Goal: Information Seeking & Learning: Compare options

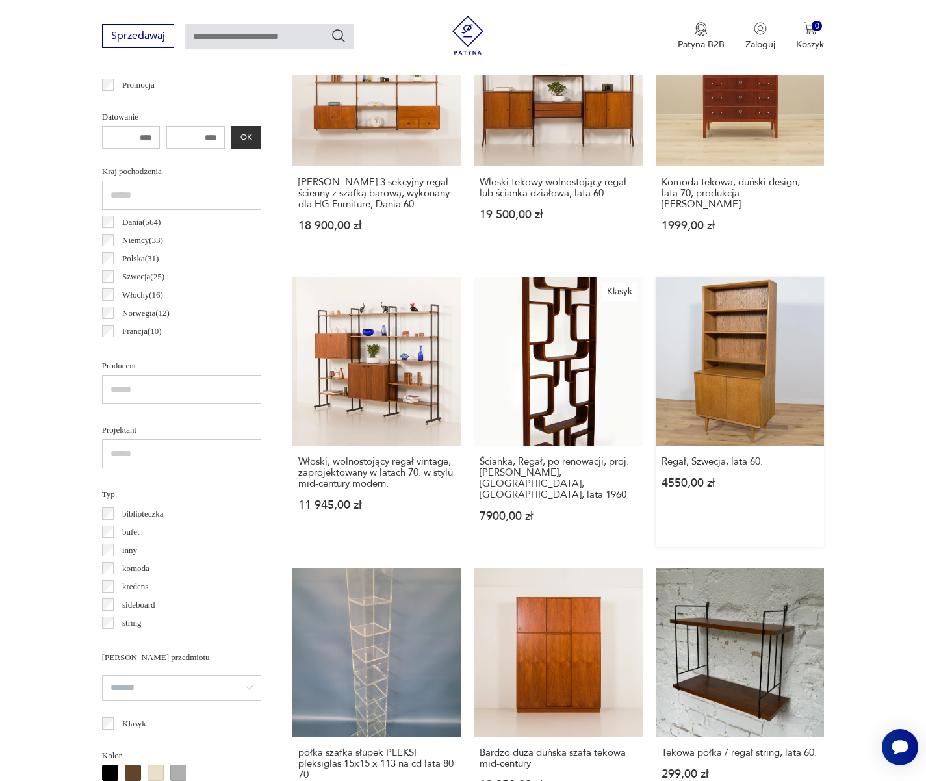
scroll to position [590, 0]
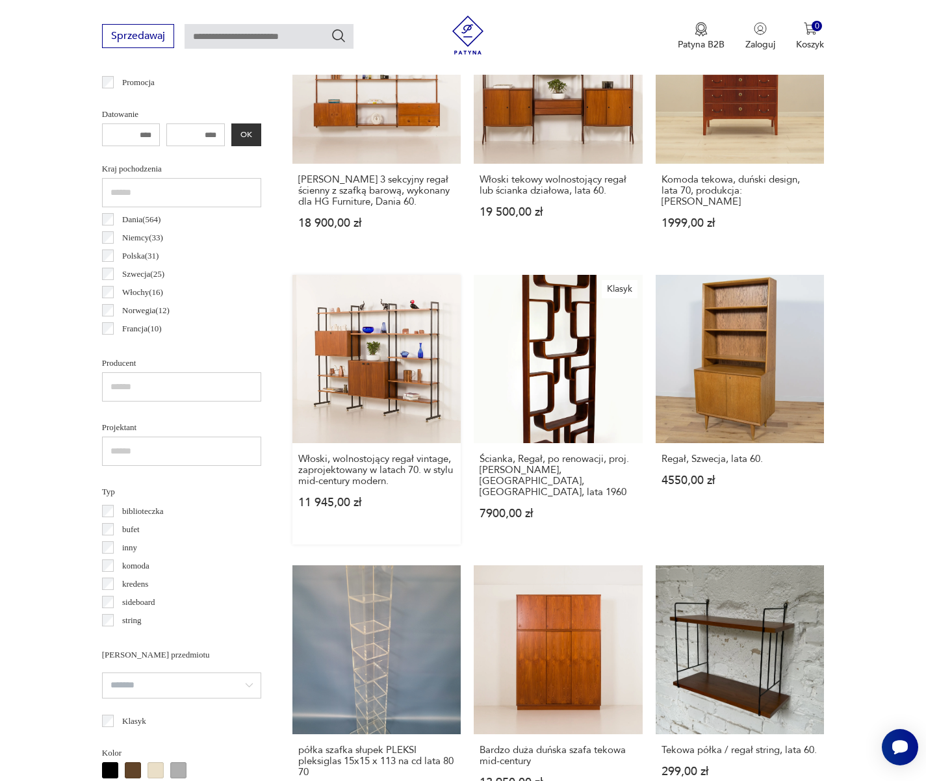
click at [376, 416] on link "Włoski, wolnostojący regał vintage, zaprojektowany w latach 70. w stylu mid-cen…" at bounding box center [376, 410] width 169 height 270
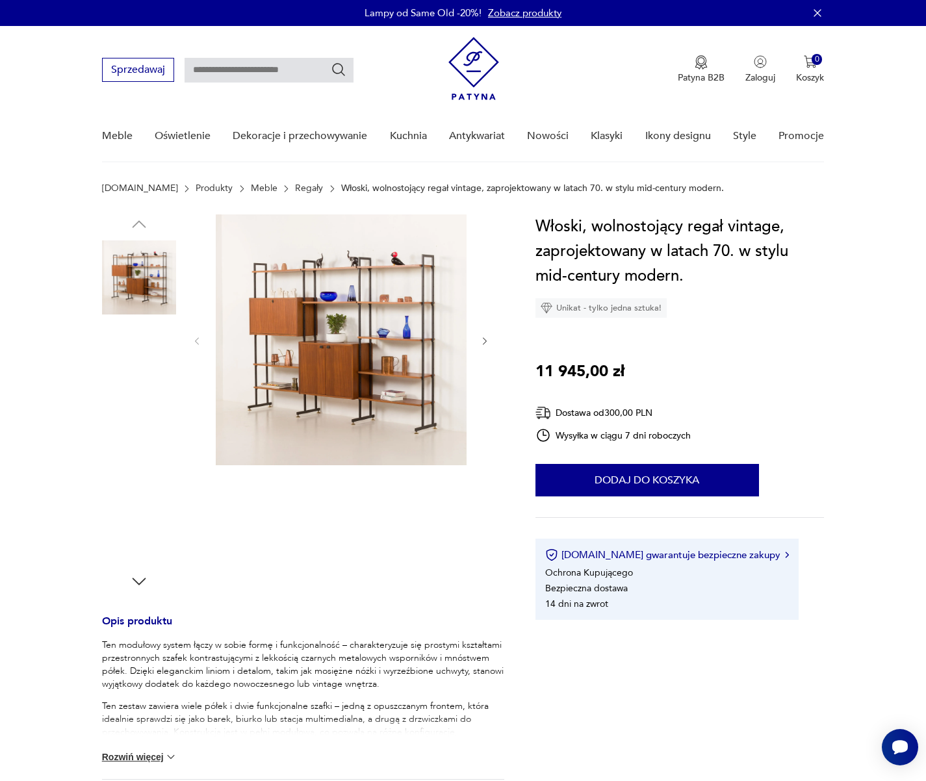
click at [366, 385] on img at bounding box center [341, 339] width 251 height 251
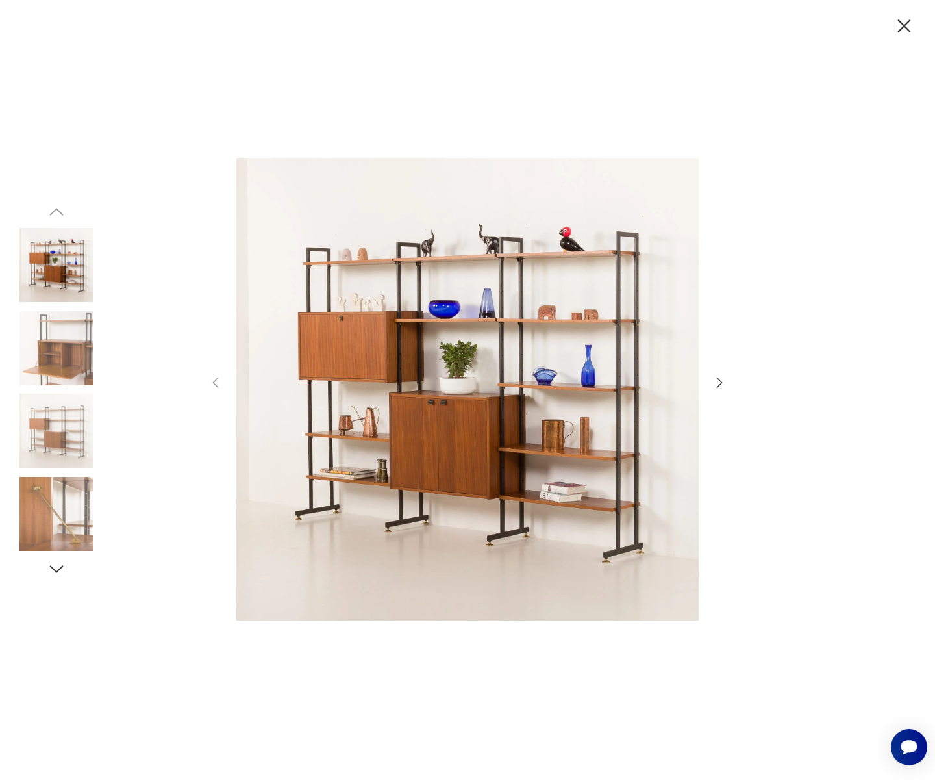
click at [716, 383] on icon "button" at bounding box center [720, 383] width 16 height 16
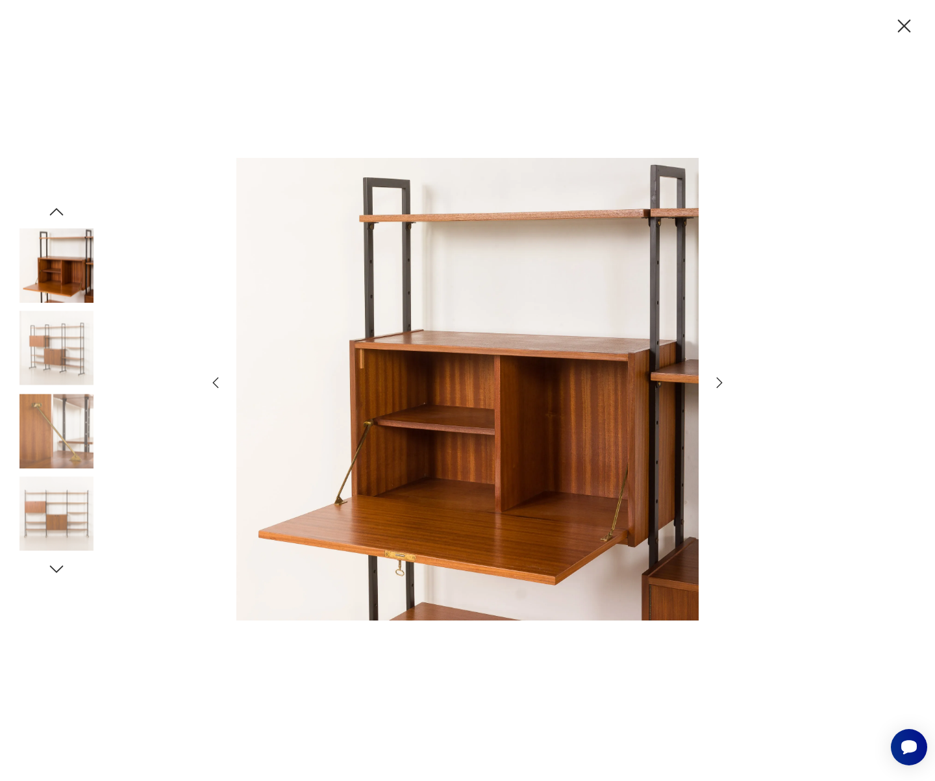
click at [717, 383] on icon "button" at bounding box center [720, 383] width 16 height 16
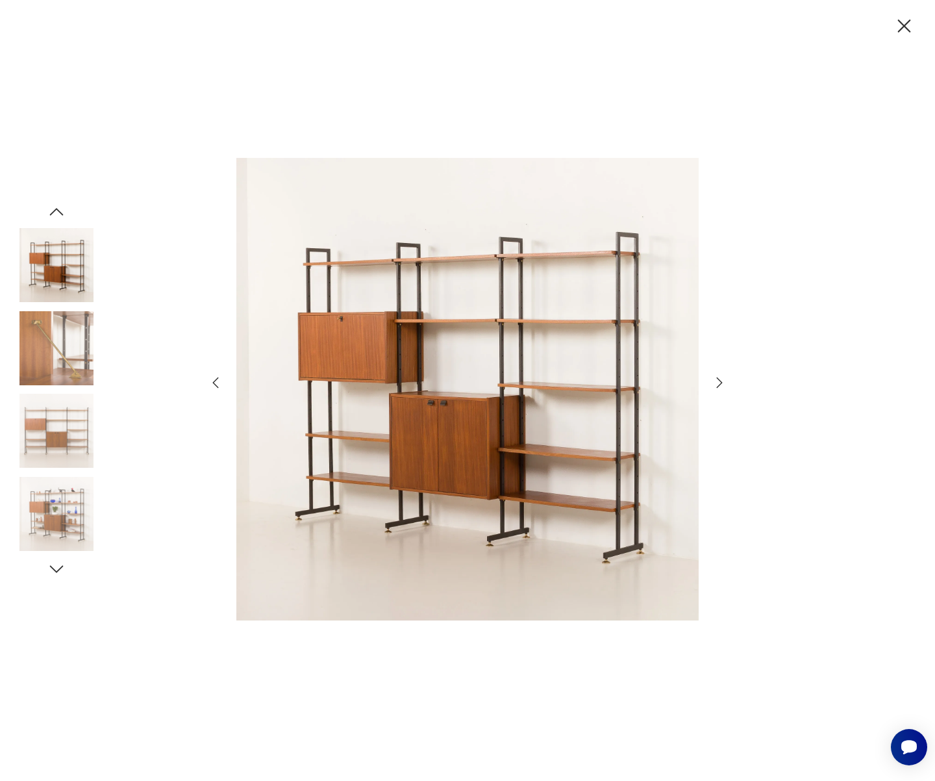
click at [717, 383] on icon "button" at bounding box center [720, 383] width 16 height 16
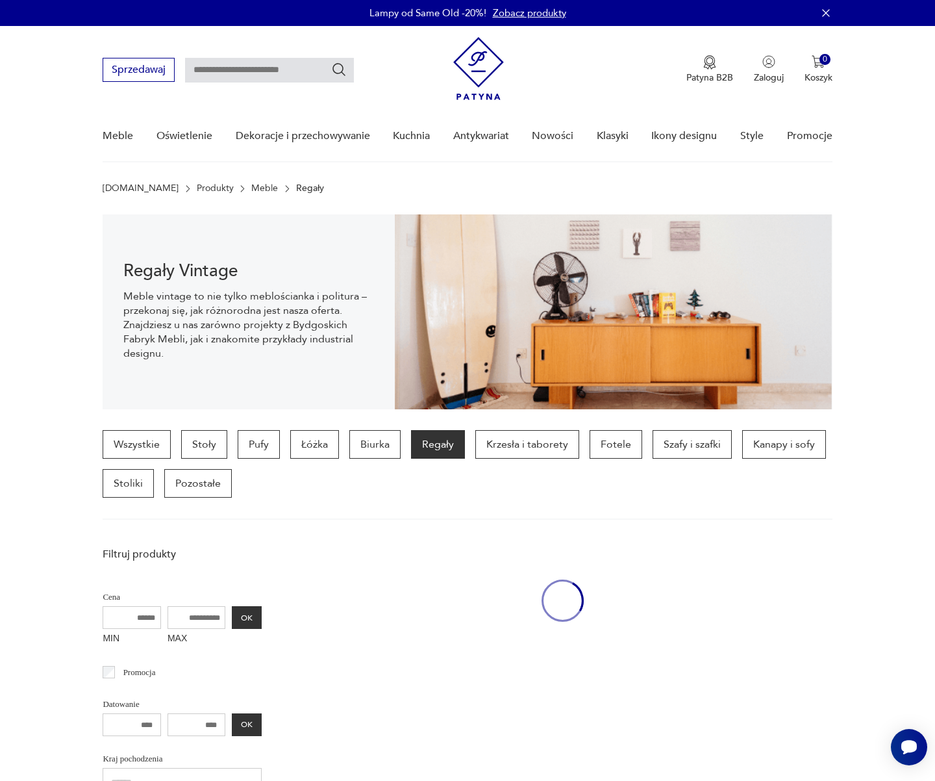
scroll to position [590, 0]
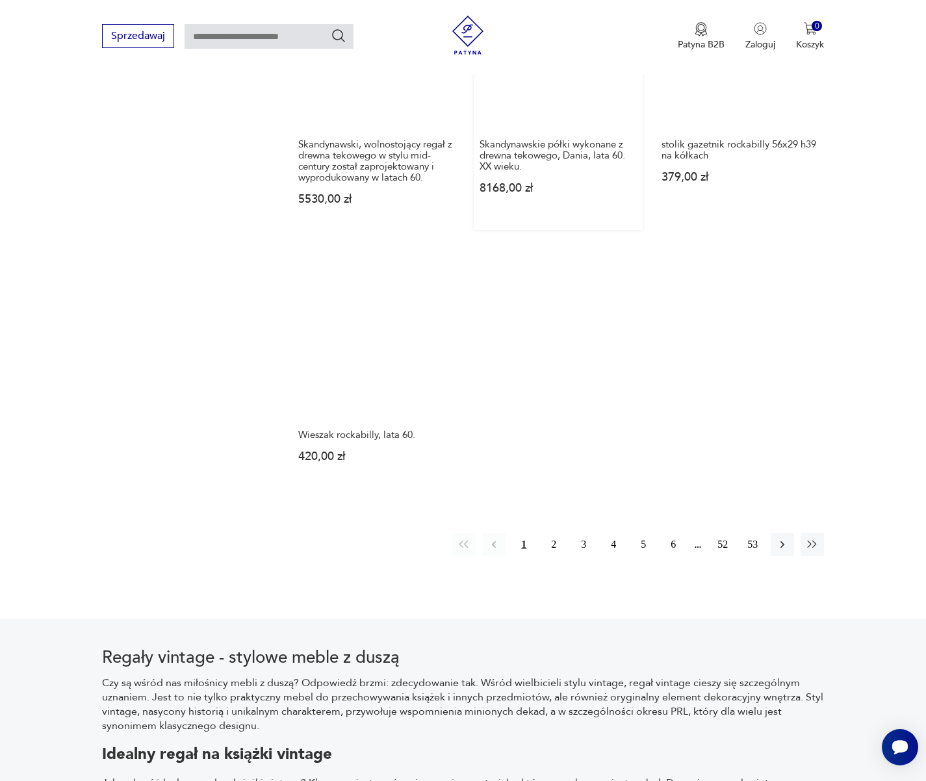
scroll to position [1776, 0]
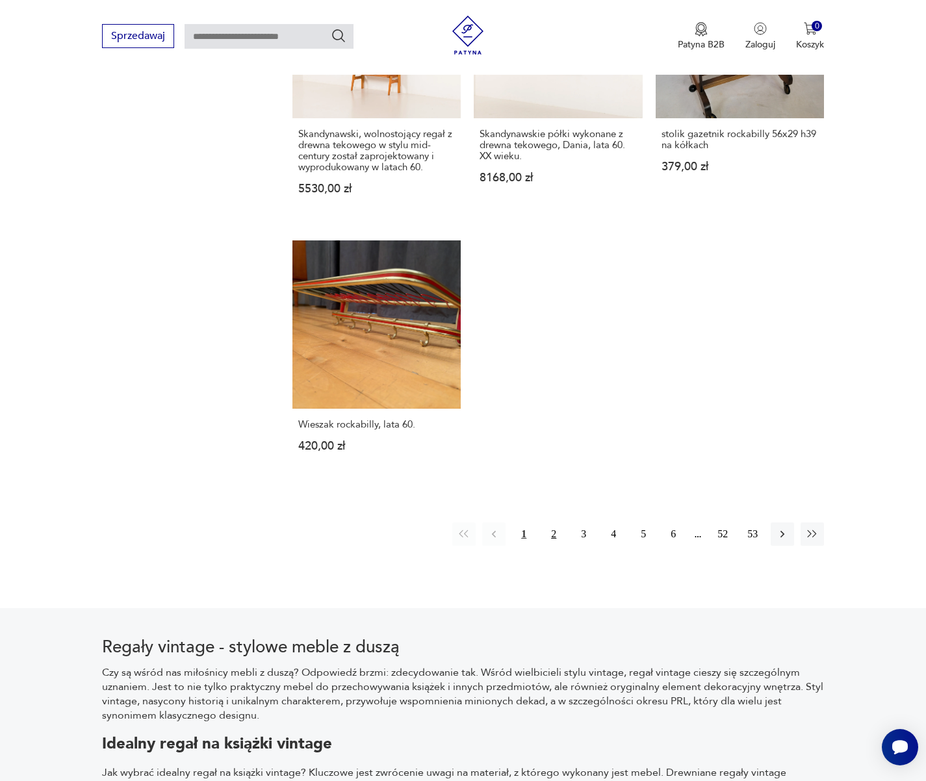
click at [551, 525] on button "2" at bounding box center [553, 533] width 23 height 23
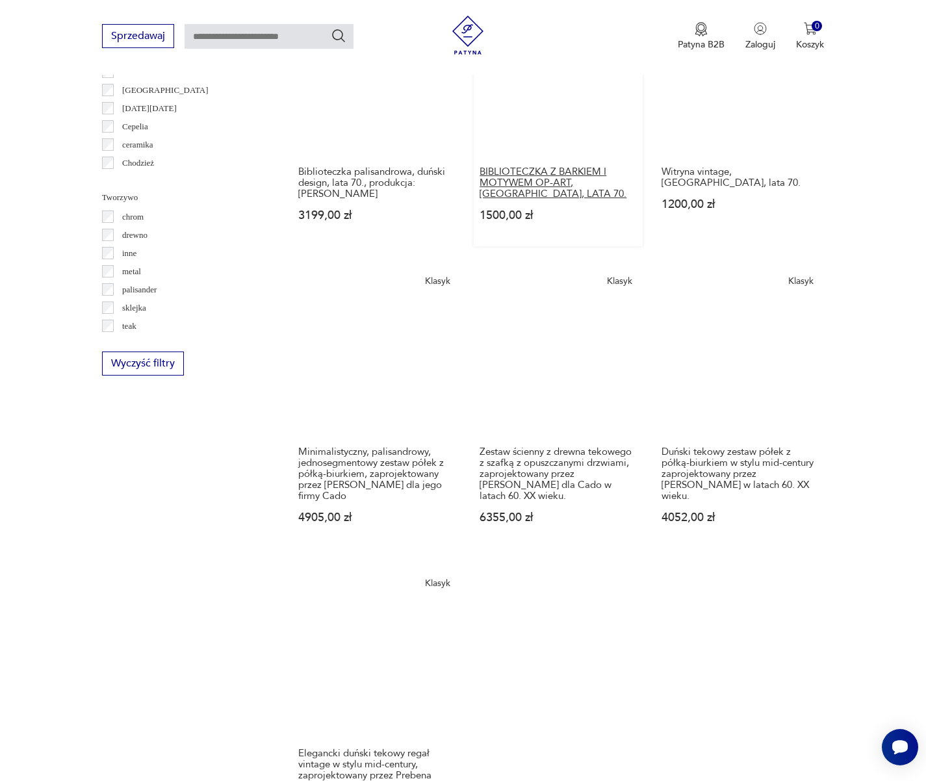
scroll to position [2016, 0]
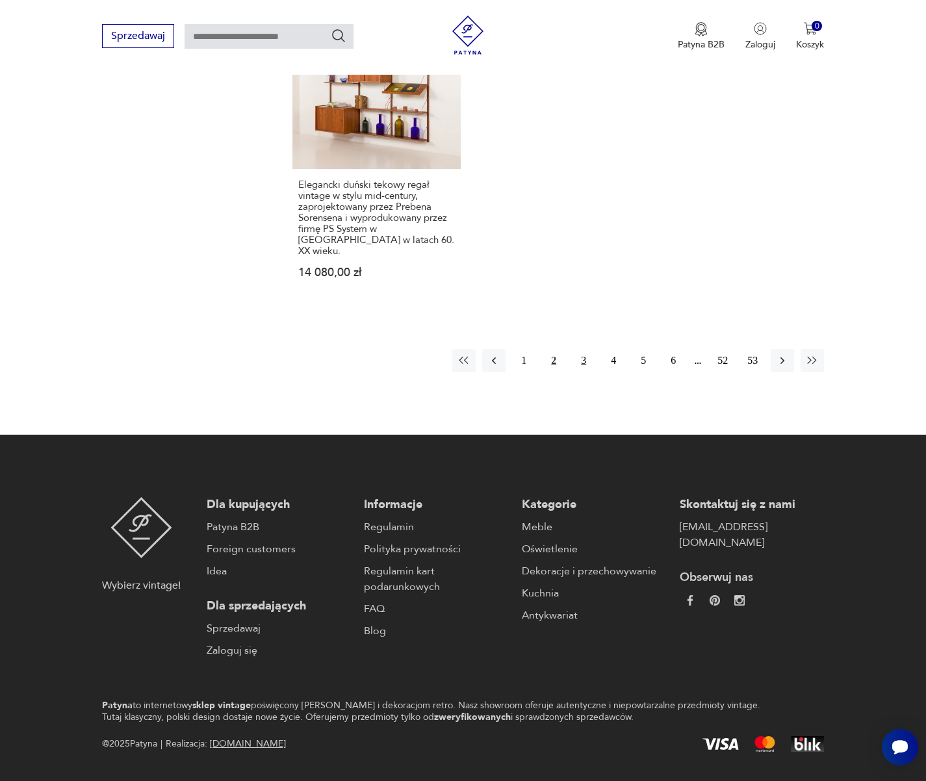
click at [579, 349] on button "3" at bounding box center [583, 360] width 23 height 23
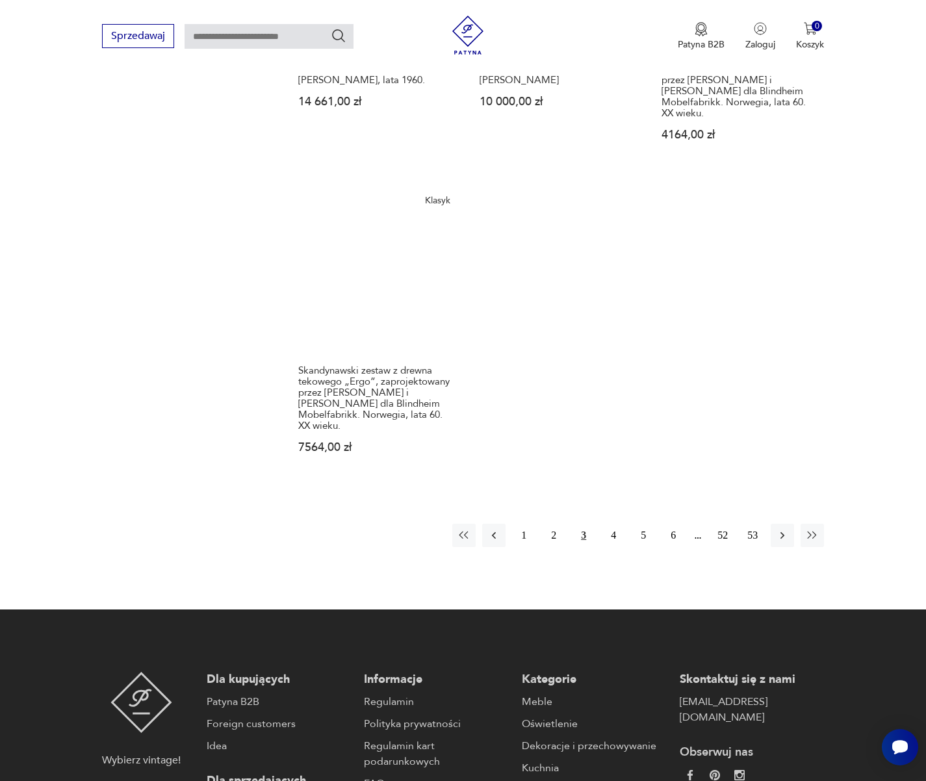
scroll to position [1791, 0]
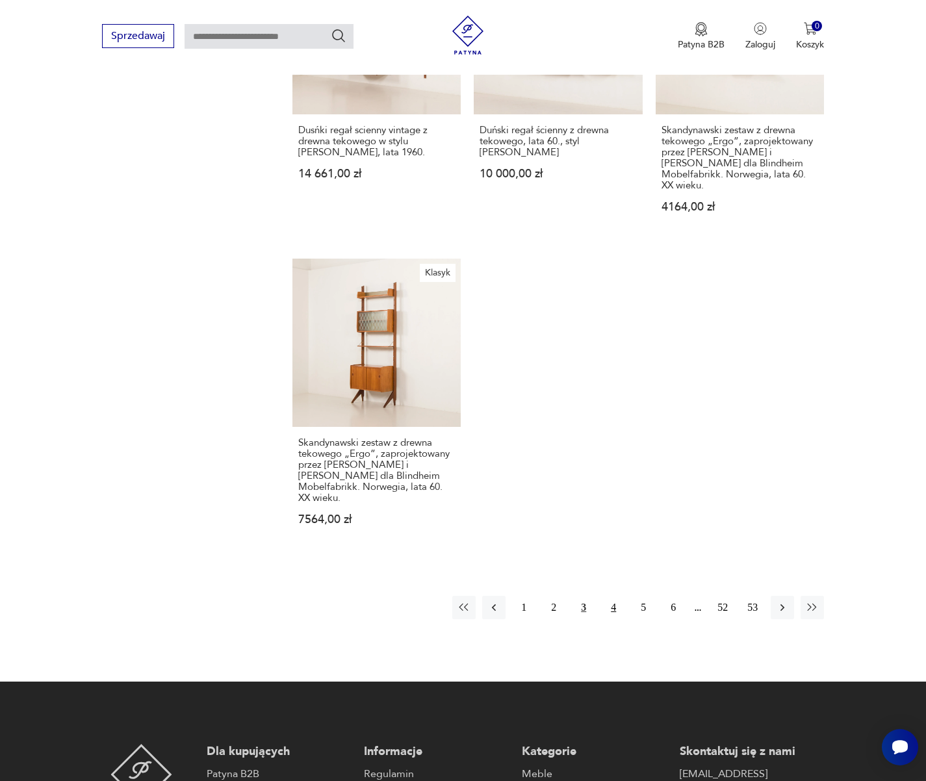
click at [615, 596] on button "4" at bounding box center [613, 607] width 23 height 23
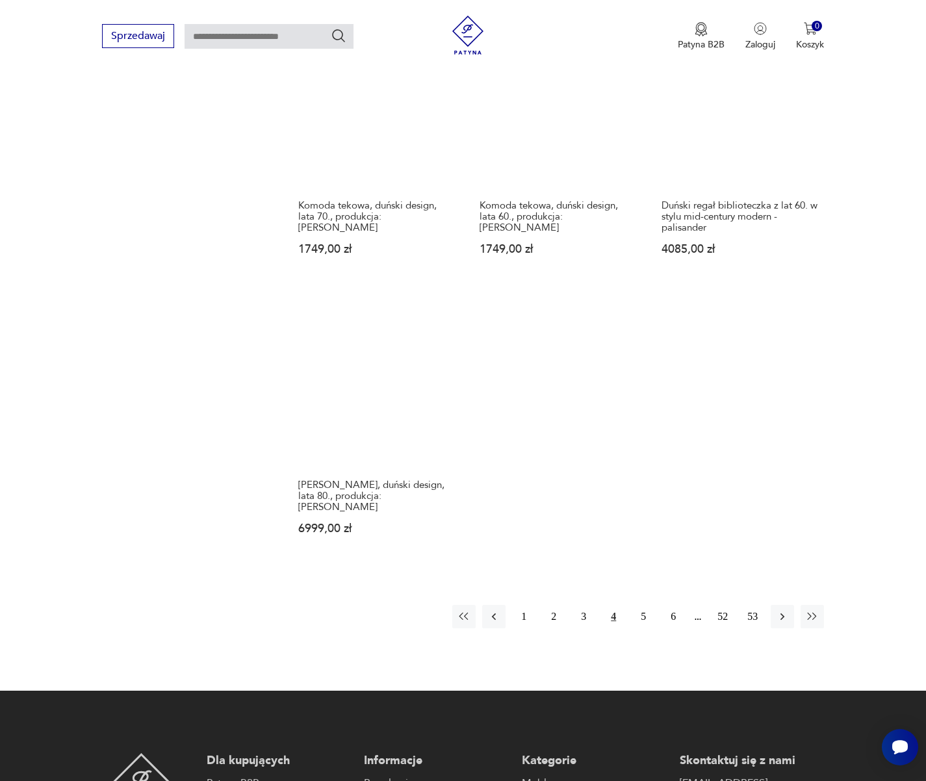
scroll to position [2005, 0]
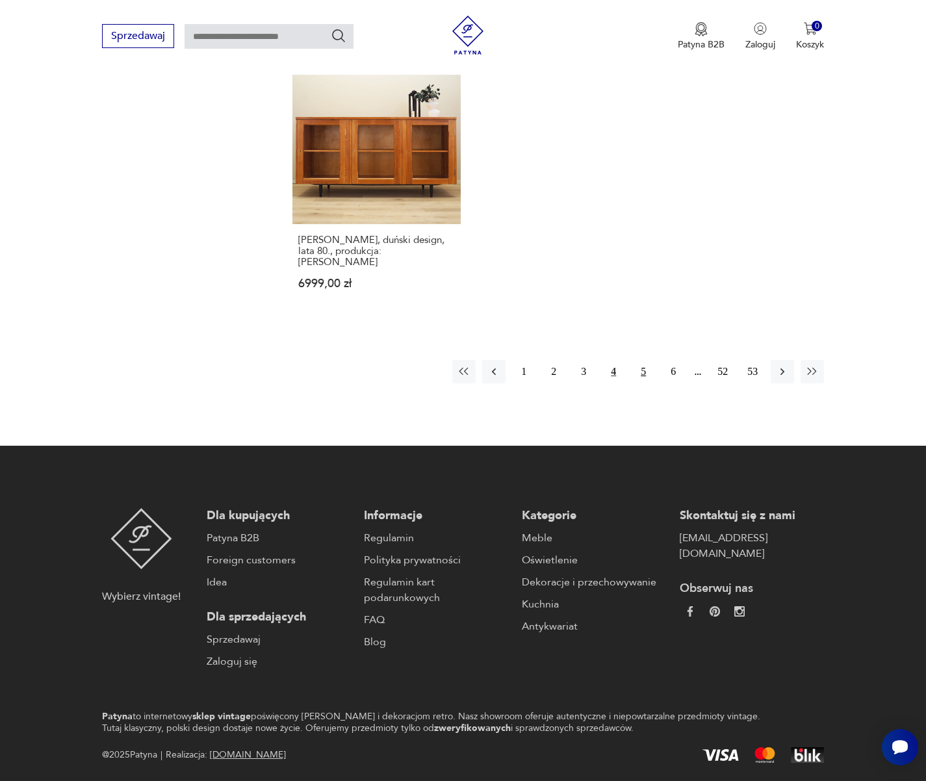
click at [652, 360] on button "5" at bounding box center [642, 371] width 23 height 23
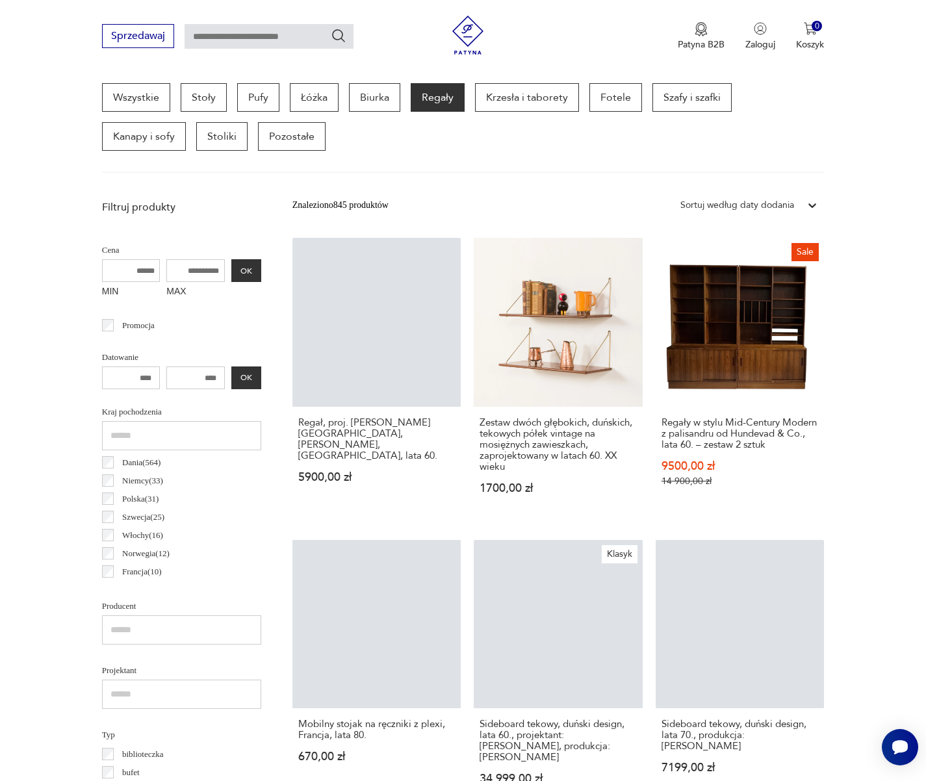
scroll to position [346, 0]
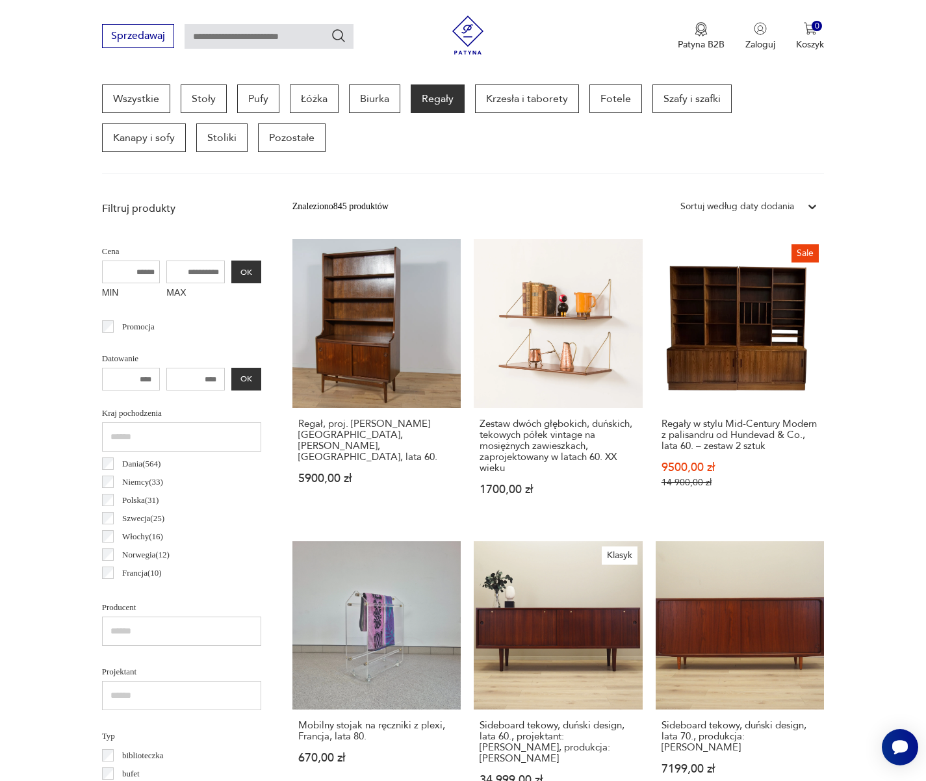
click at [191, 272] on input "MAX" at bounding box center [195, 271] width 58 height 23
drag, startPoint x: 172, startPoint y: 273, endPoint x: 279, endPoint y: 272, distance: 107.2
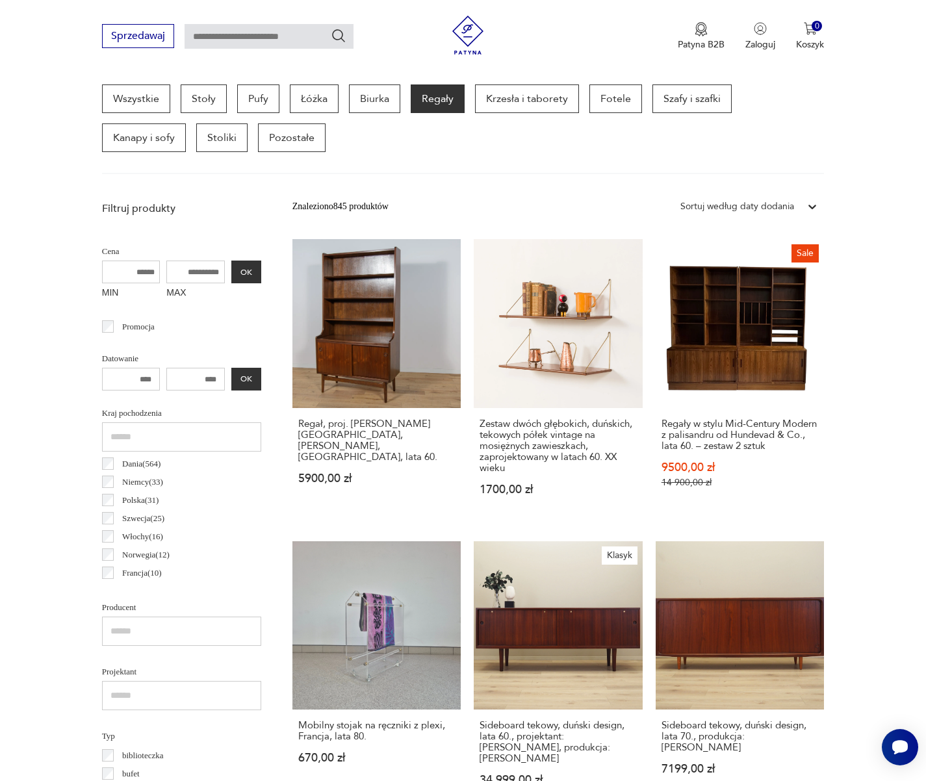
type input "****"
click at [255, 272] on button "OK" at bounding box center [246, 271] width 30 height 23
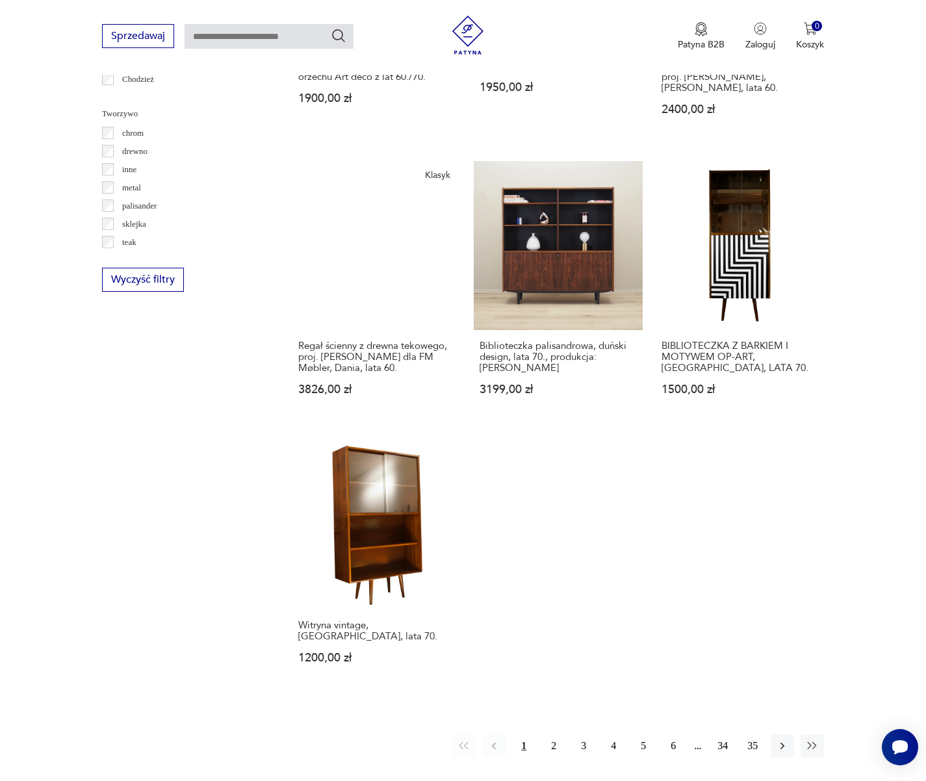
scroll to position [1940, 0]
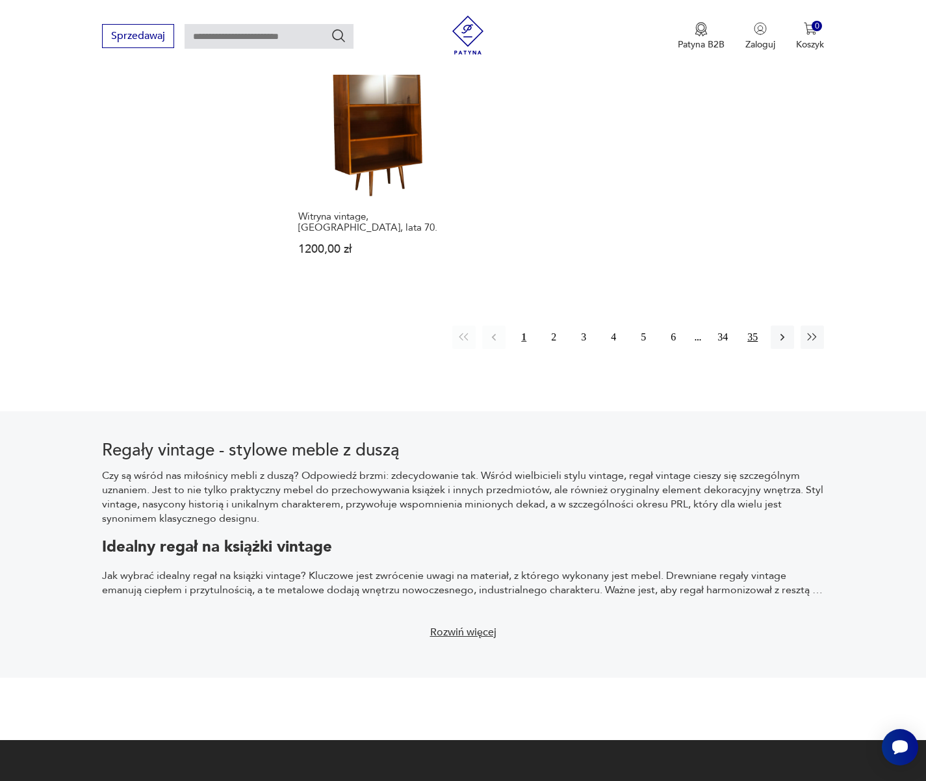
click at [745, 325] on button "35" at bounding box center [752, 336] width 23 height 23
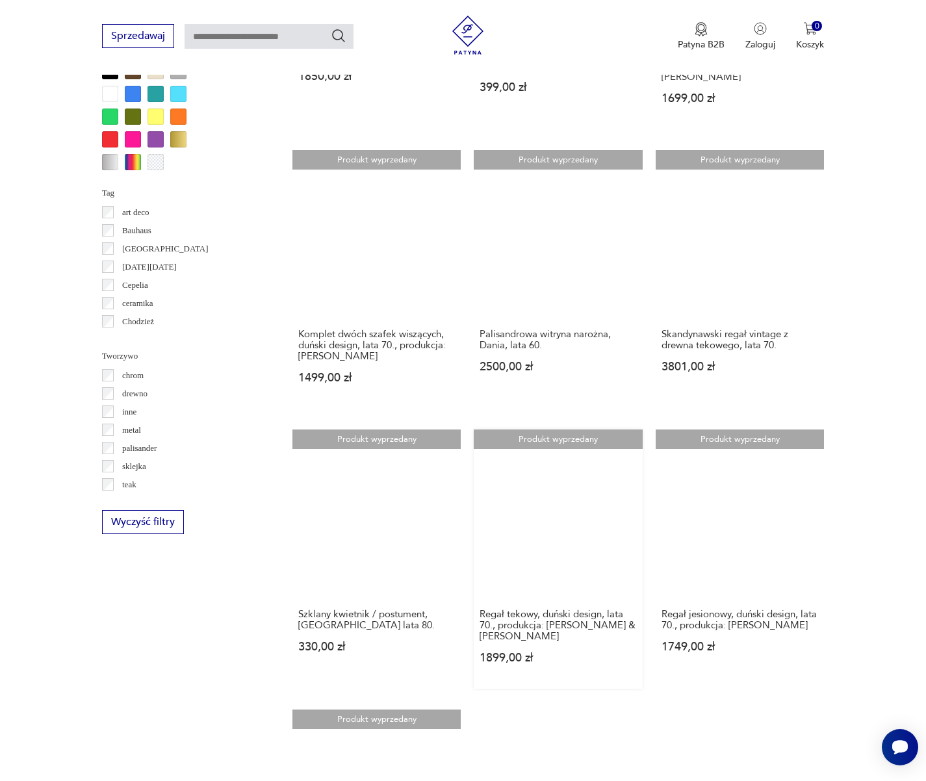
scroll to position [1831, 0]
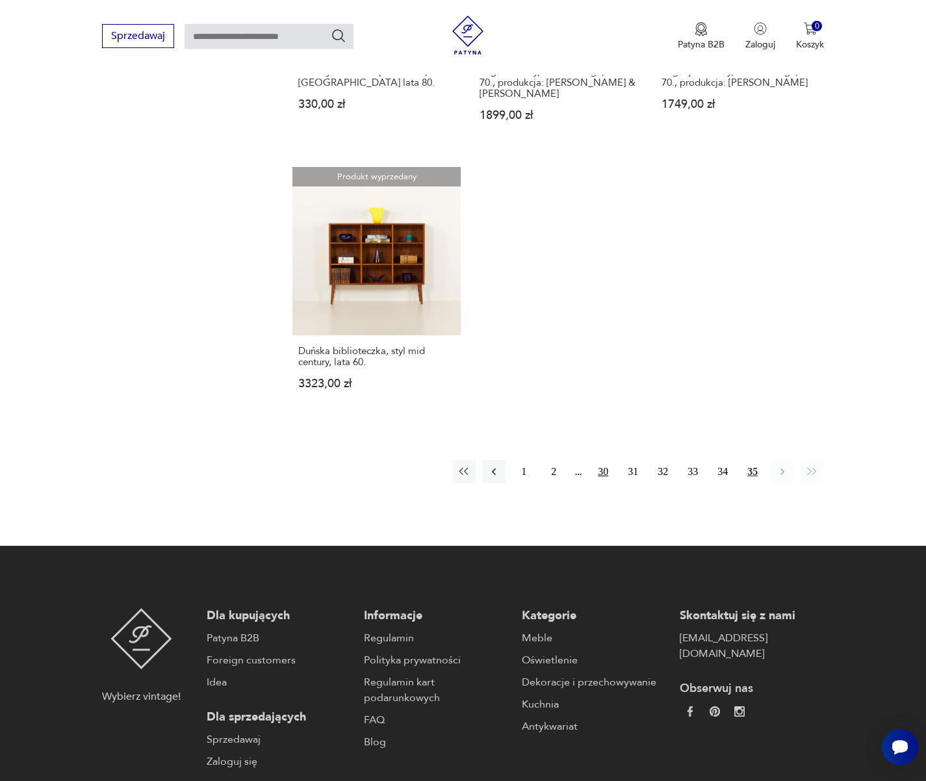
click at [599, 460] on button "30" at bounding box center [602, 471] width 23 height 23
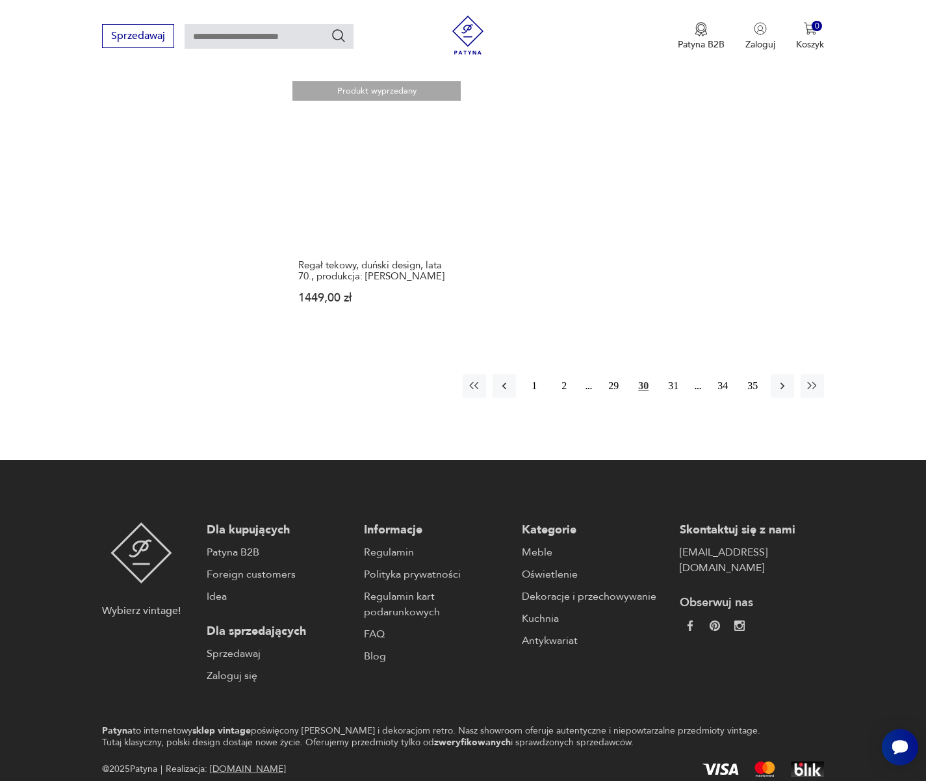
scroll to position [1753, 0]
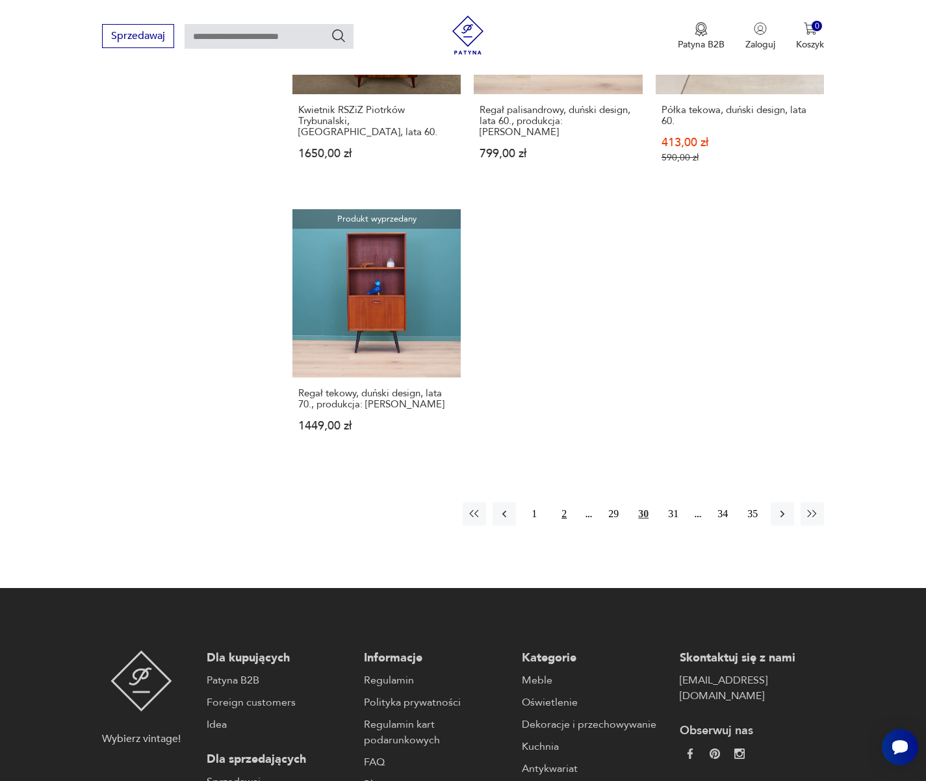
click at [567, 514] on button "2" at bounding box center [563, 513] width 23 height 23
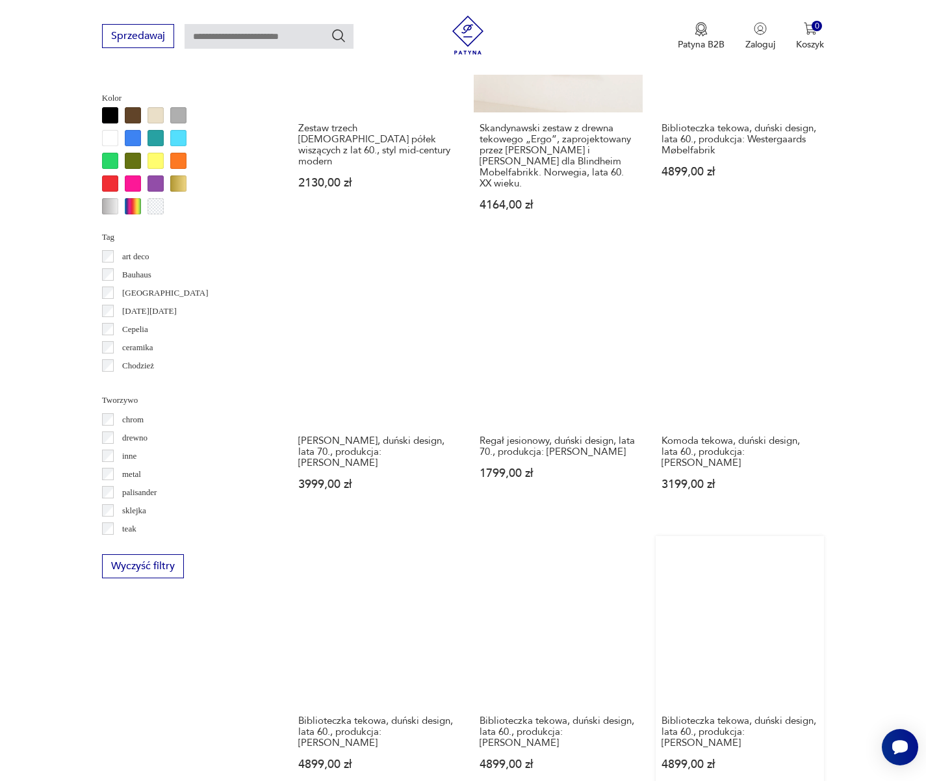
scroll to position [2005, 0]
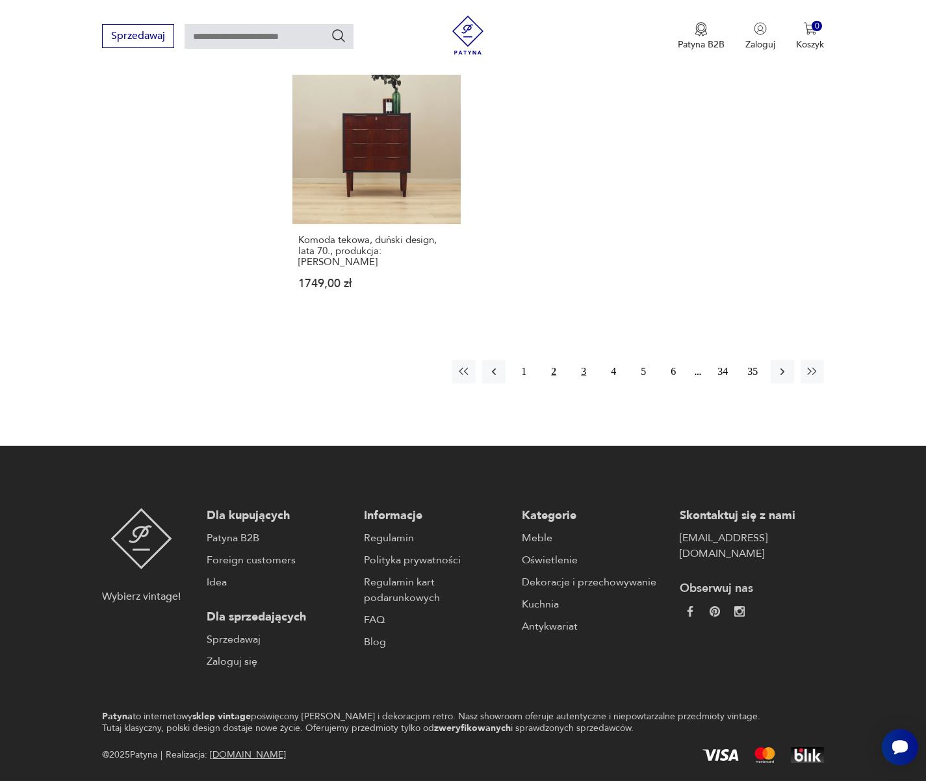
click at [576, 360] on button "3" at bounding box center [583, 371] width 23 height 23
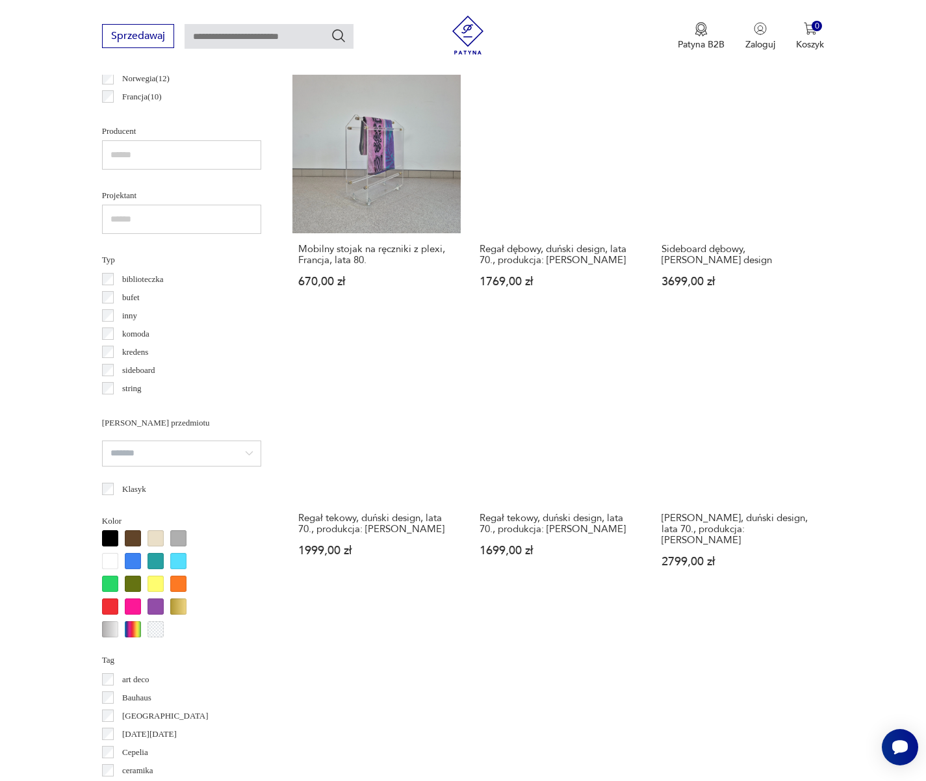
scroll to position [1491, 0]
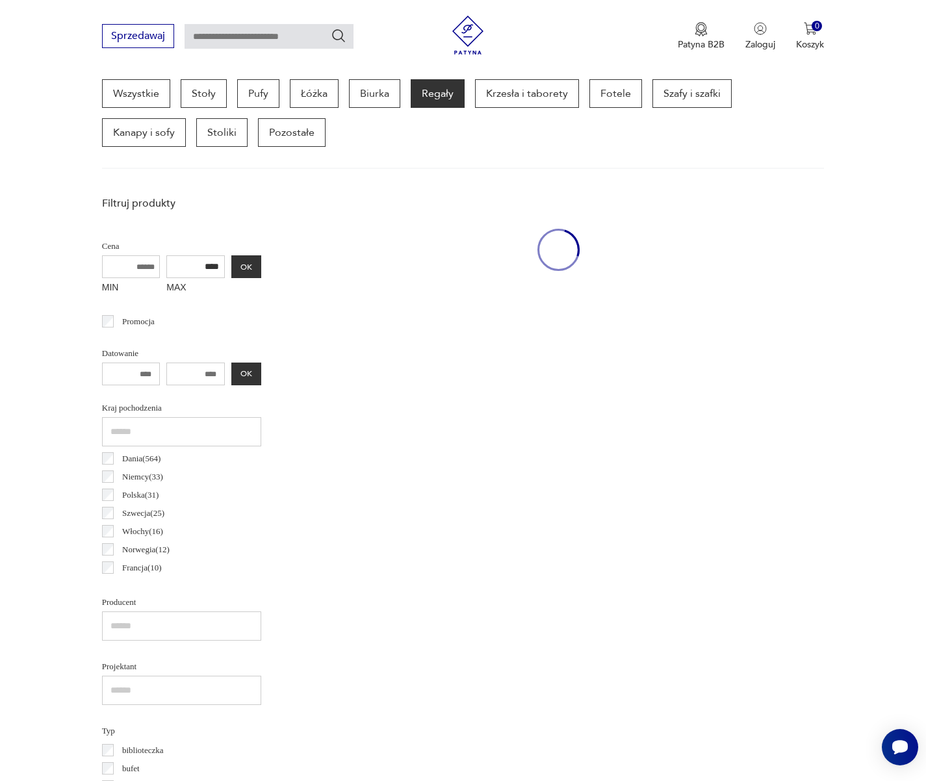
scroll to position [346, 0]
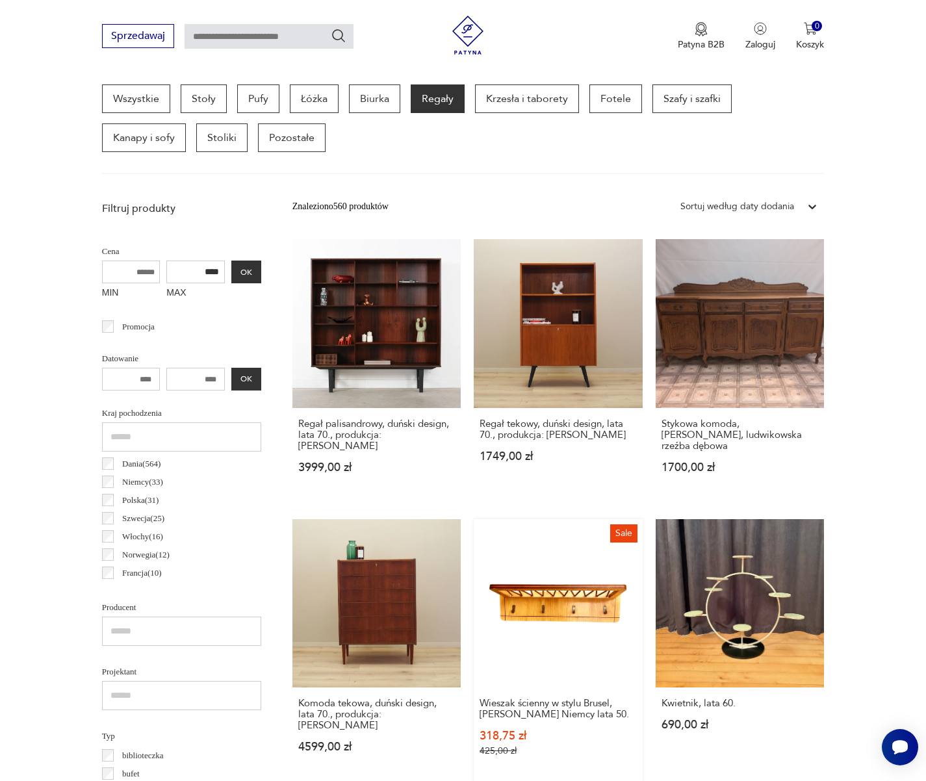
click at [620, 576] on link "Sale Wieszak ścienny w stylu Brusel, Rudi Volket Niemcy lata 50. 318,75 zł 425,…" at bounding box center [558, 650] width 169 height 263
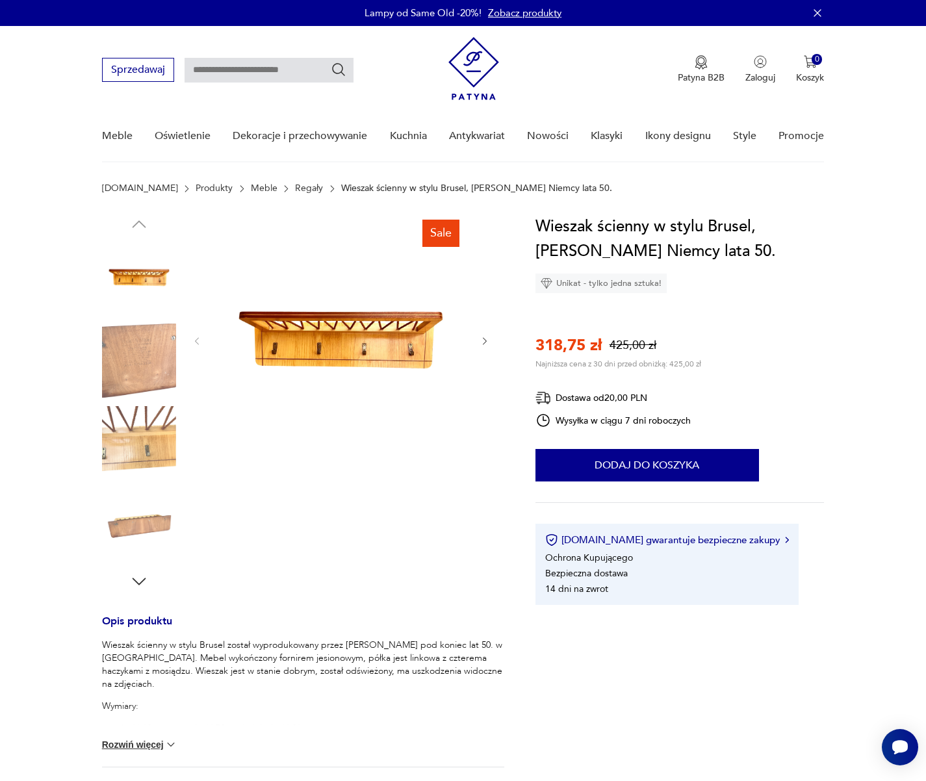
click at [489, 346] on icon "button" at bounding box center [484, 341] width 11 height 11
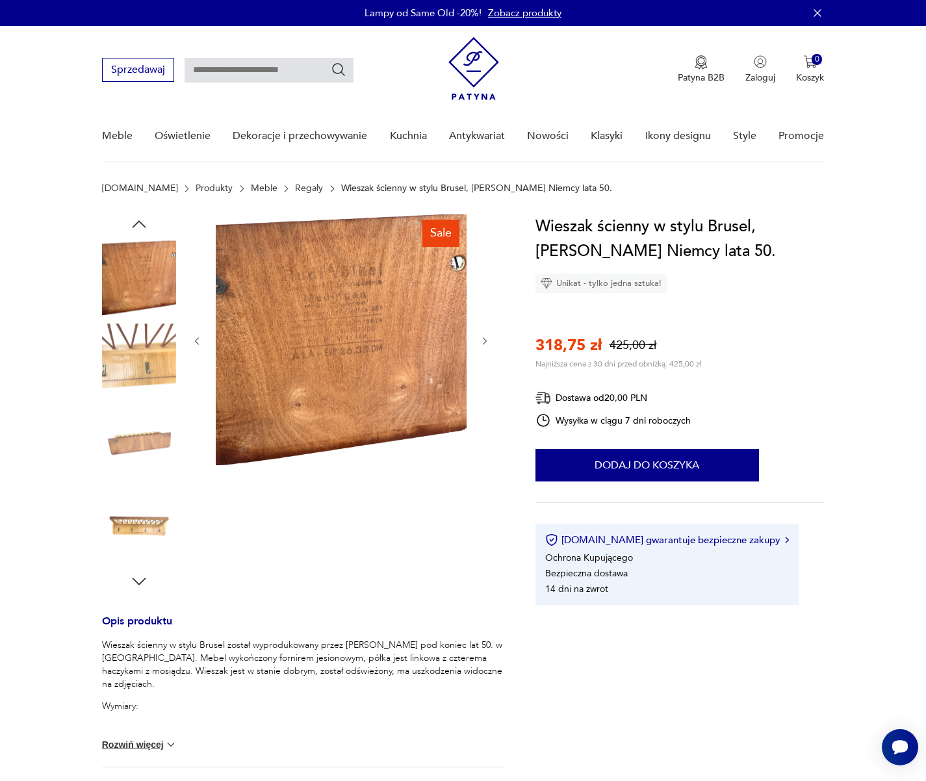
click at [489, 346] on icon "button" at bounding box center [484, 341] width 11 height 11
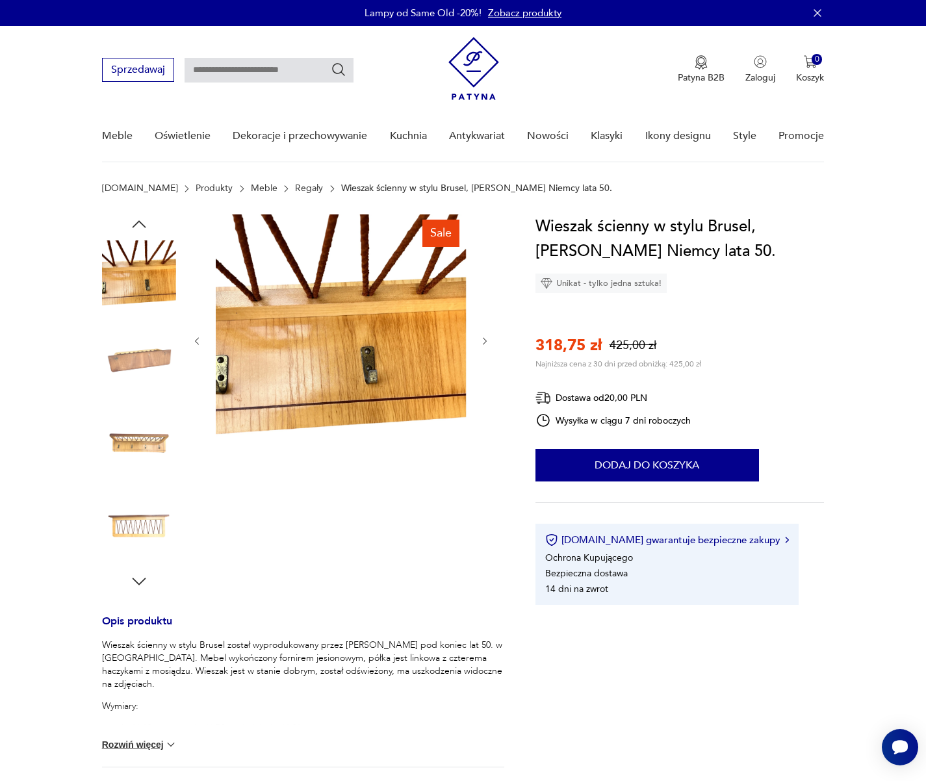
click at [489, 345] on icon "button" at bounding box center [484, 341] width 11 height 11
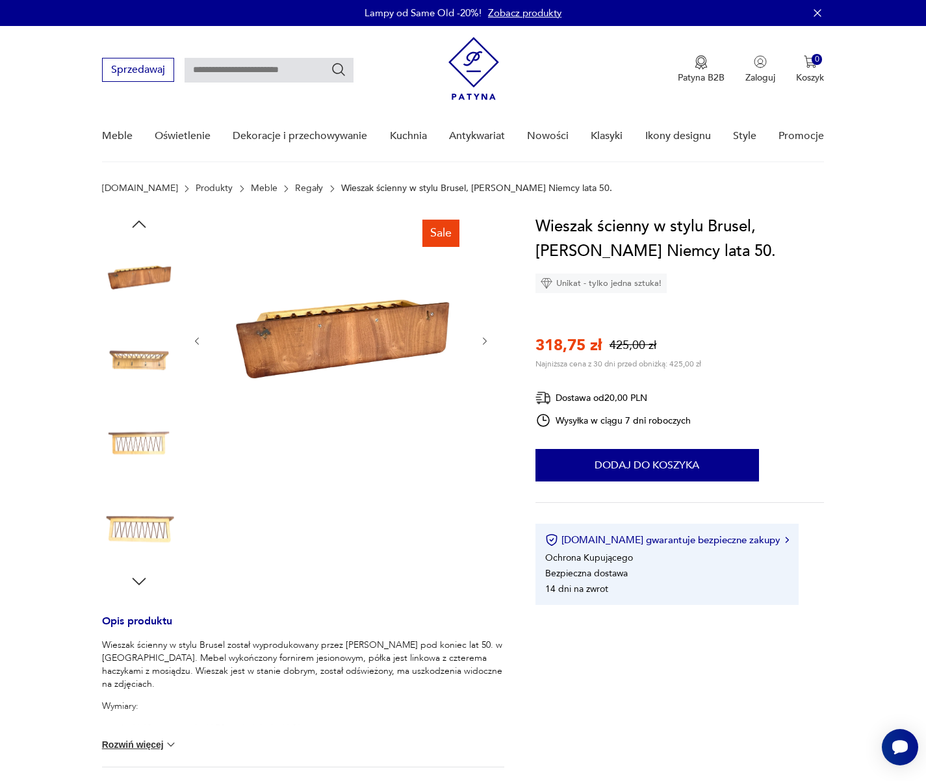
click at [489, 345] on icon "button" at bounding box center [484, 341] width 11 height 11
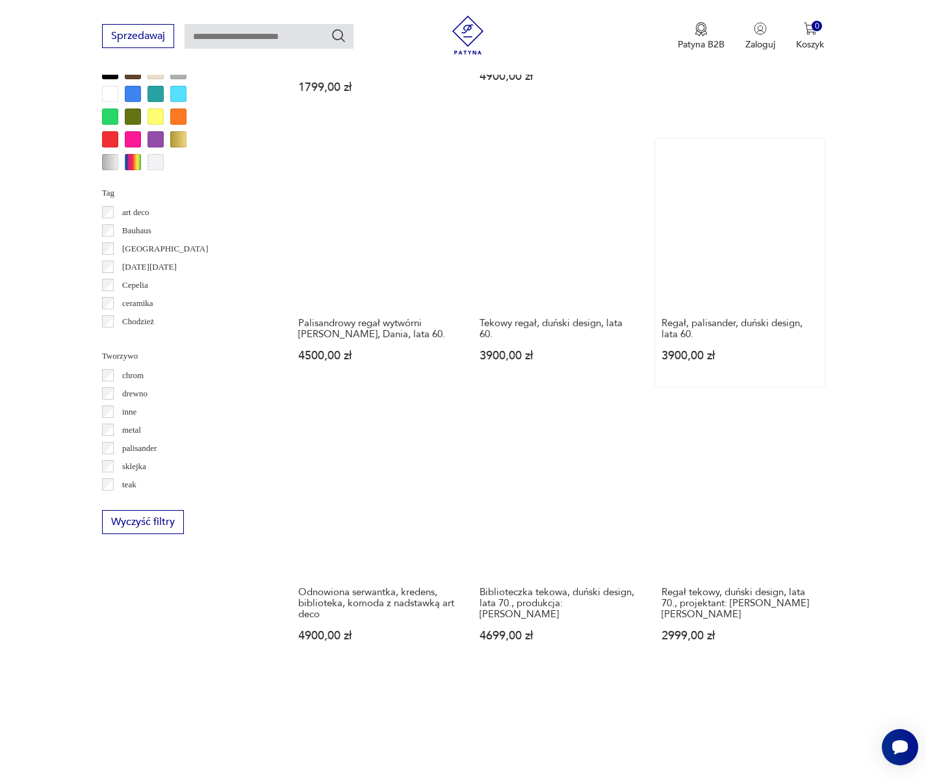
scroll to position [1887, 0]
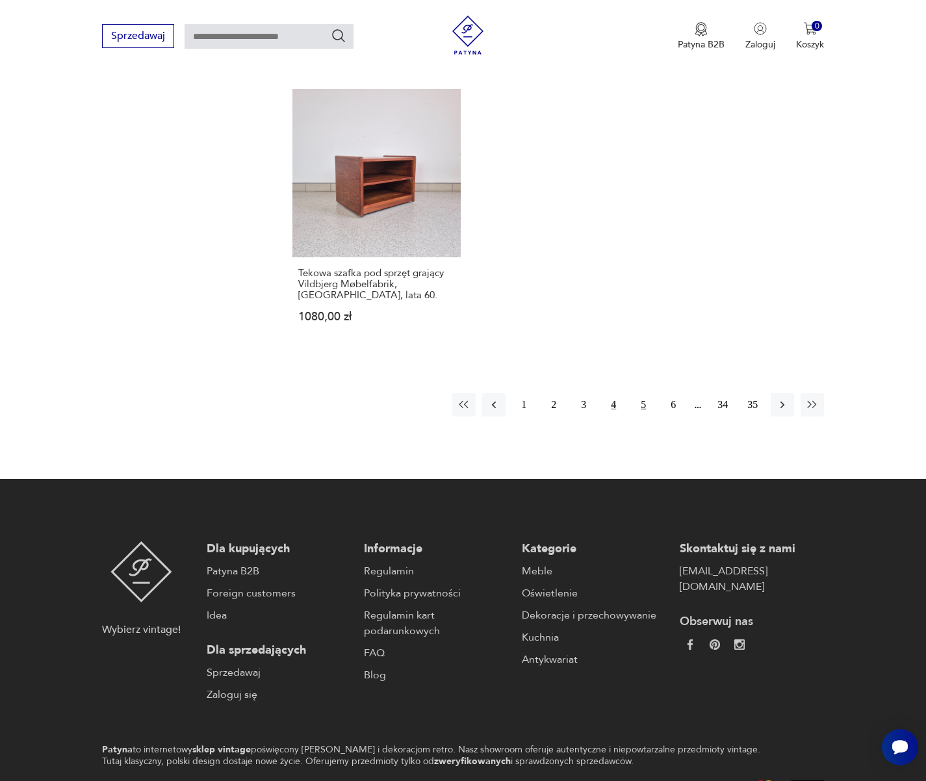
click at [644, 393] on button "5" at bounding box center [642, 404] width 23 height 23
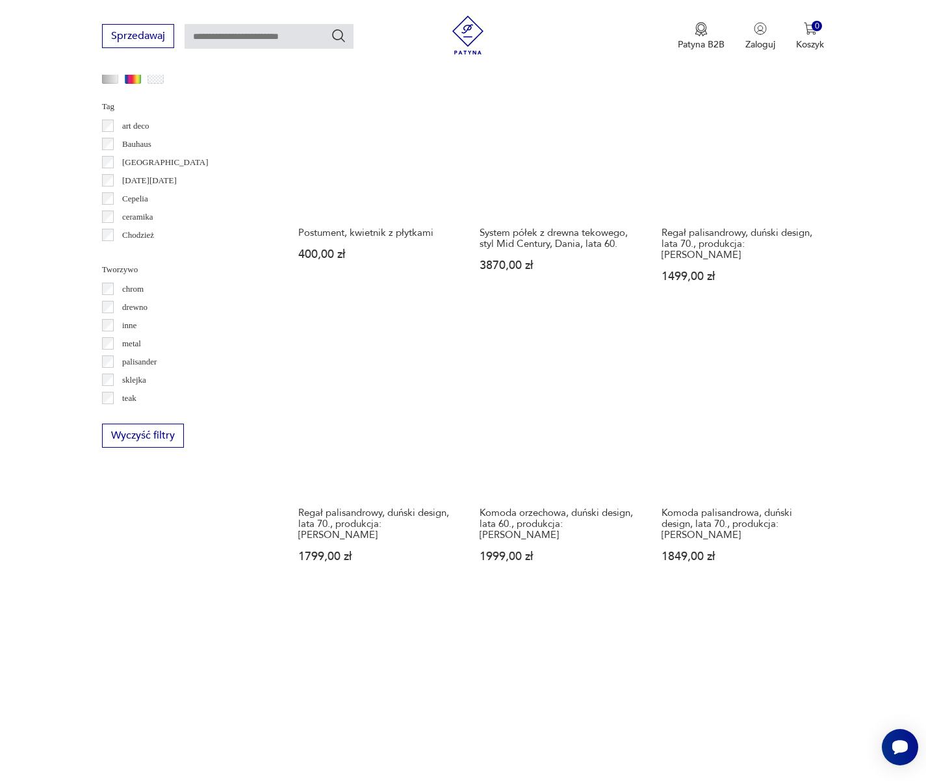
scroll to position [1478, 0]
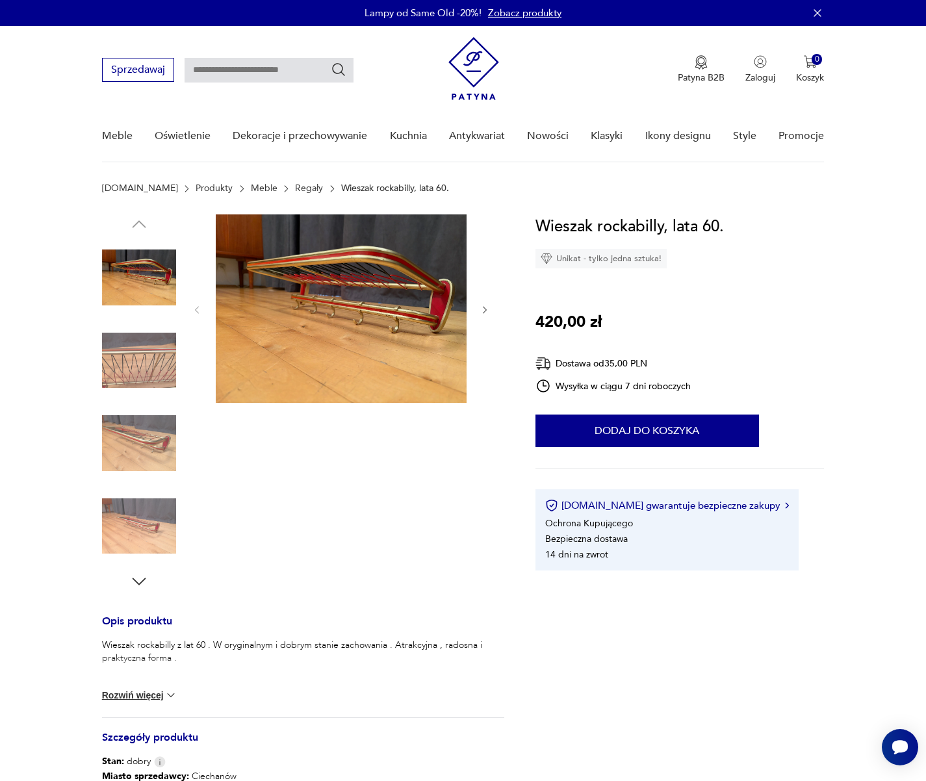
click at [156, 382] on img at bounding box center [139, 361] width 74 height 74
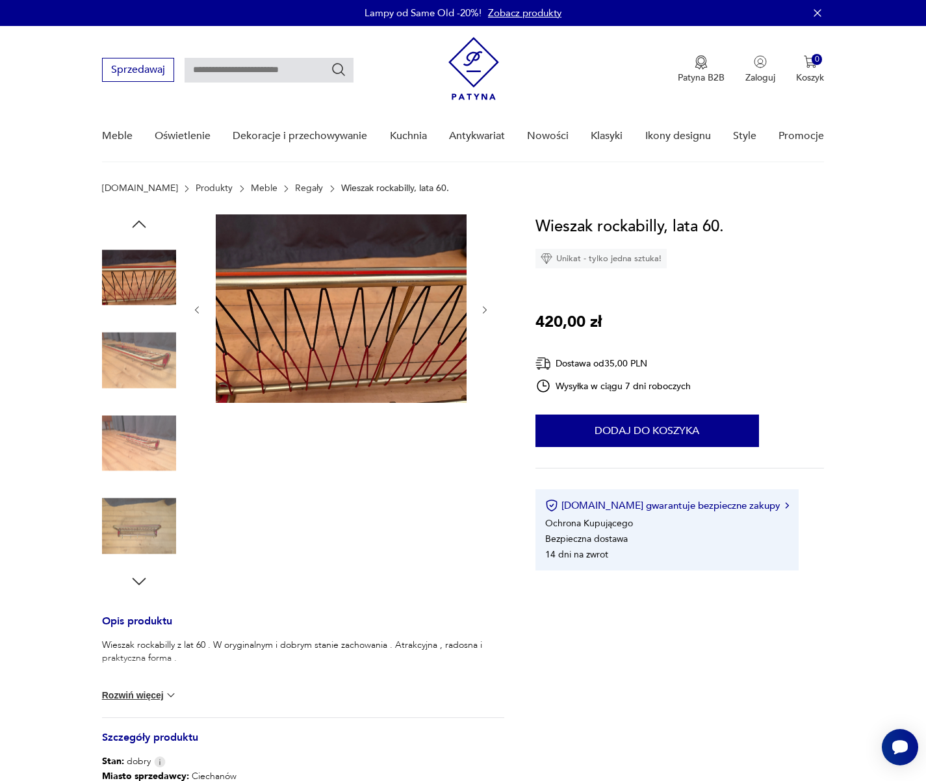
click at [141, 409] on img at bounding box center [139, 443] width 74 height 74
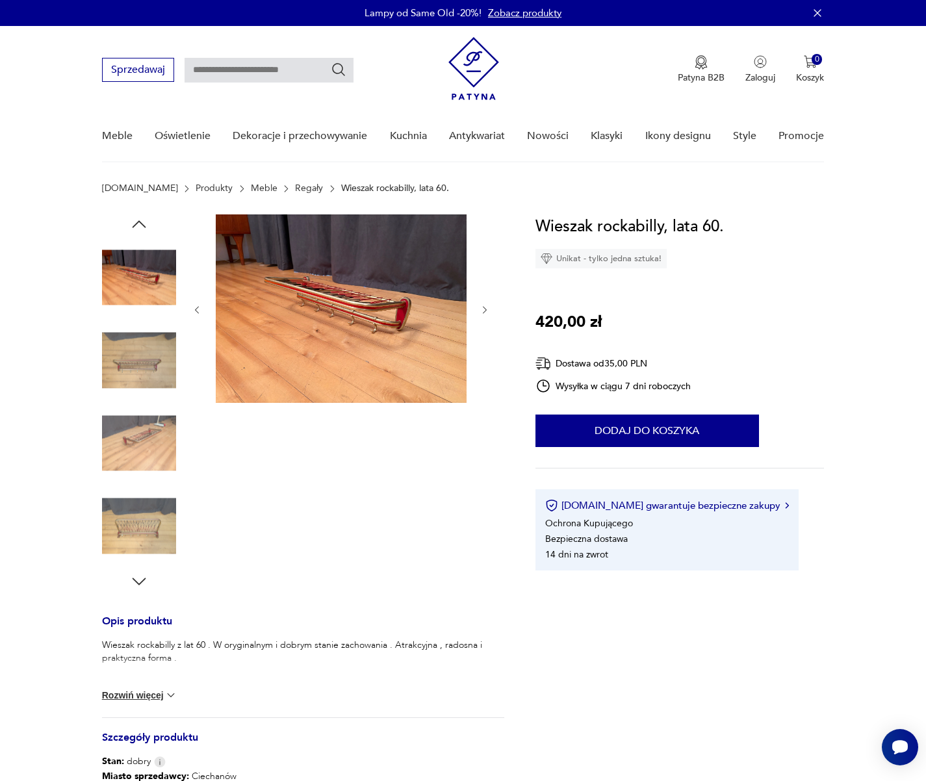
click at [133, 453] on img at bounding box center [139, 443] width 74 height 74
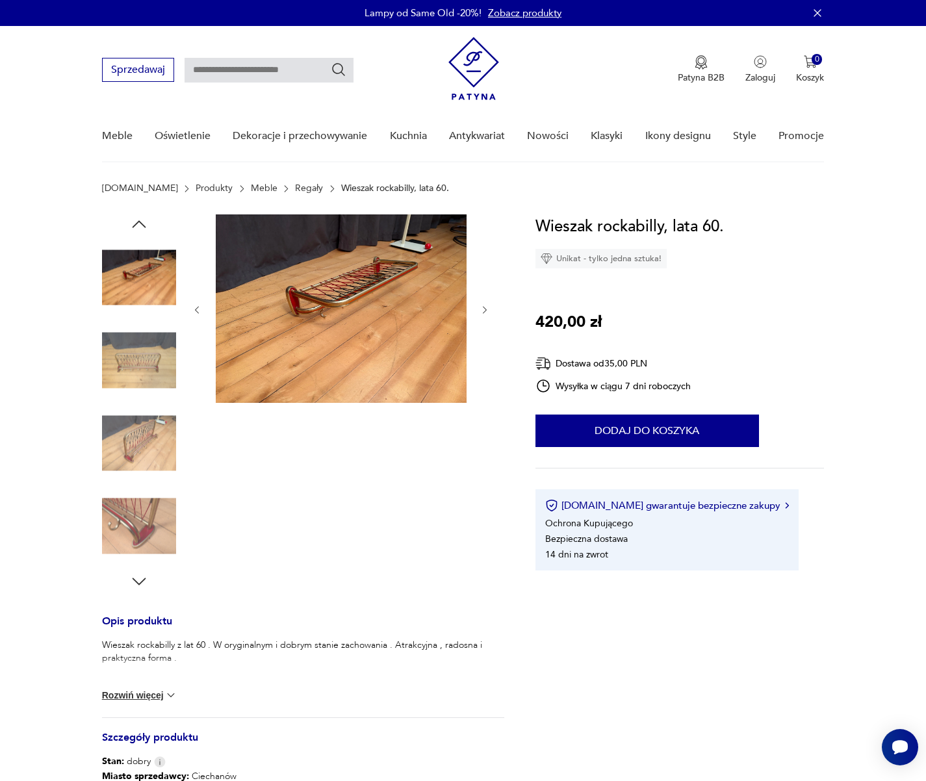
click at [139, 505] on img at bounding box center [139, 526] width 74 height 74
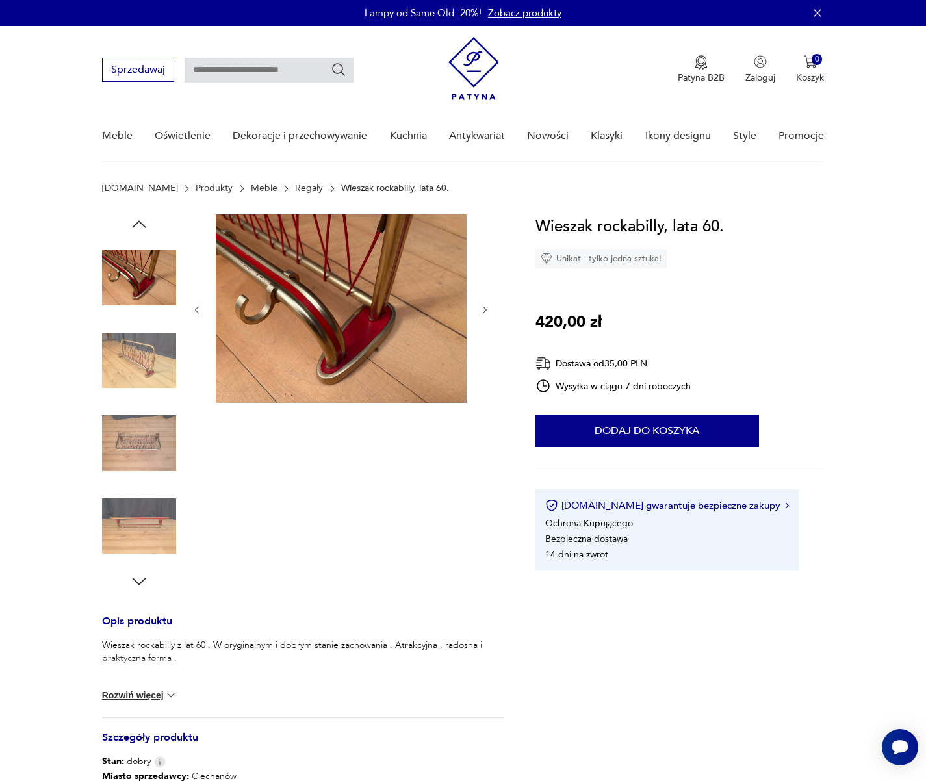
click at [133, 285] on img at bounding box center [139, 277] width 74 height 74
click at [135, 272] on img at bounding box center [139, 277] width 74 height 74
click at [133, 322] on div at bounding box center [139, 402] width 74 height 325
click at [135, 346] on img at bounding box center [139, 361] width 74 height 74
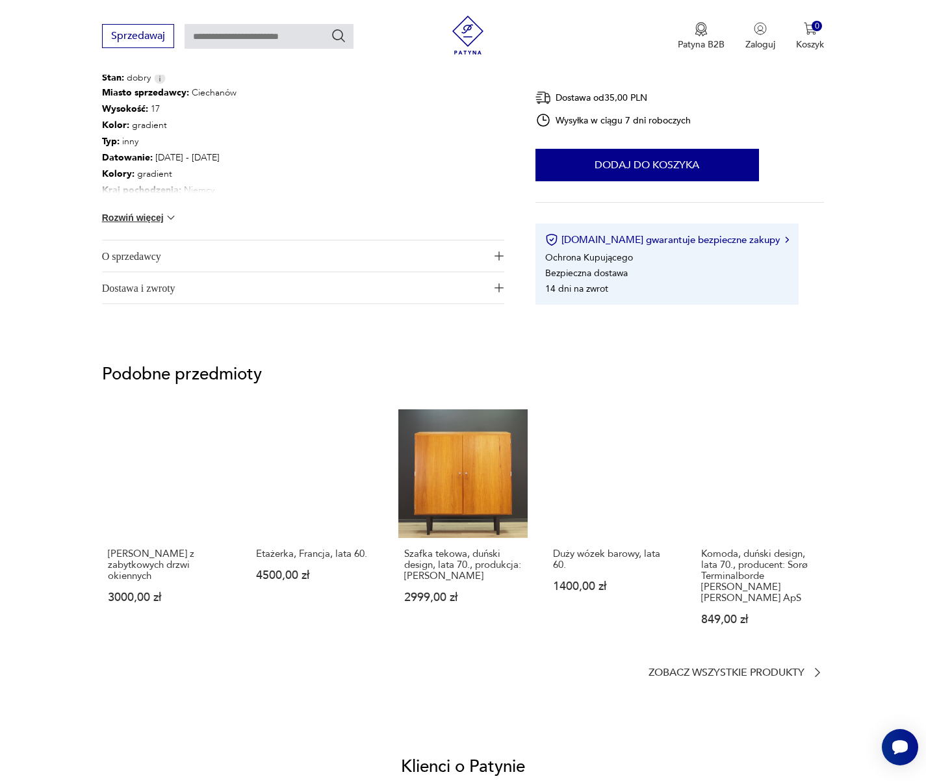
scroll to position [383, 0]
